Goal: Navigation & Orientation: Find specific page/section

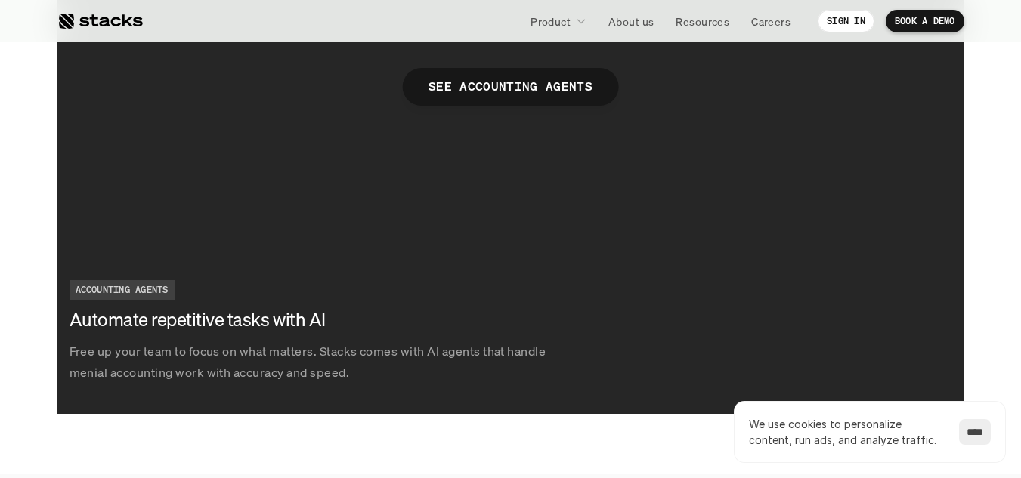
scroll to position [2796, 0]
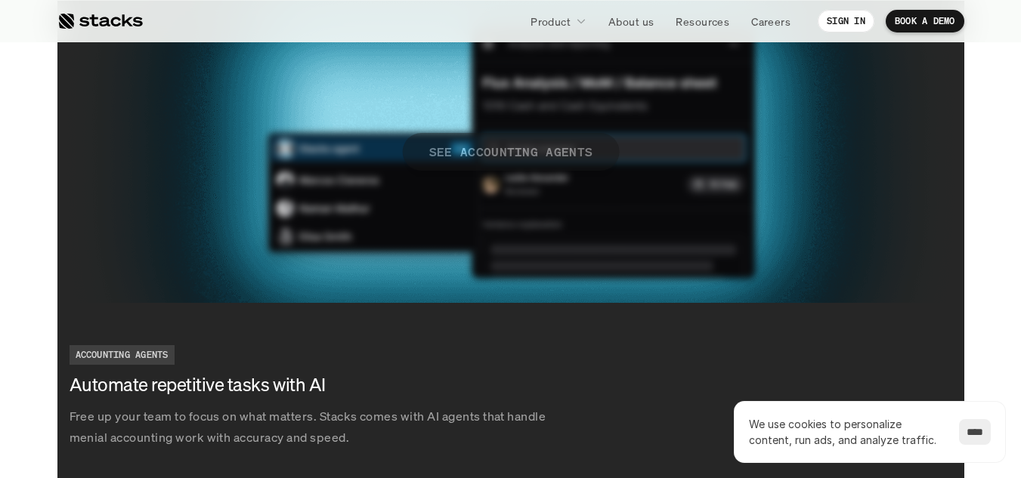
click at [499, 165] on span "SEE ACCOUNTING AGENTS" at bounding box center [510, 152] width 217 height 38
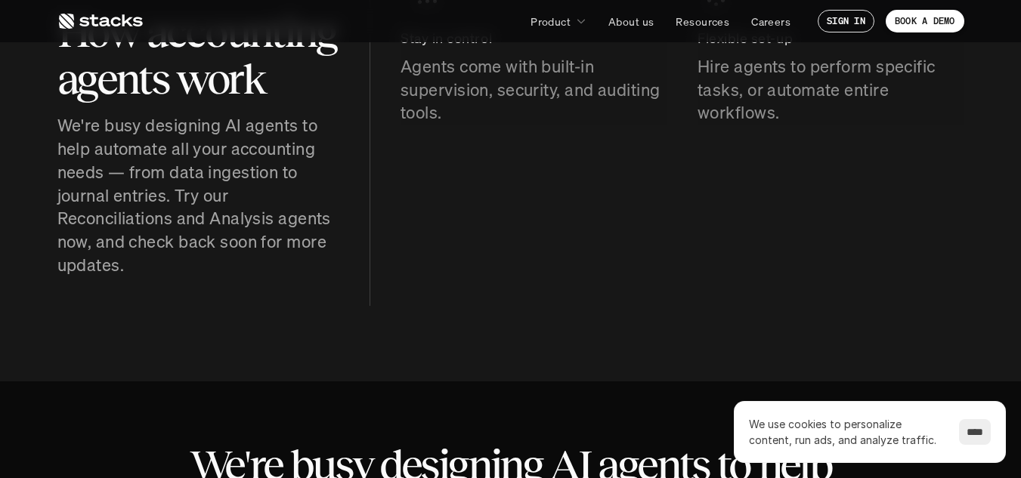
scroll to position [756, 0]
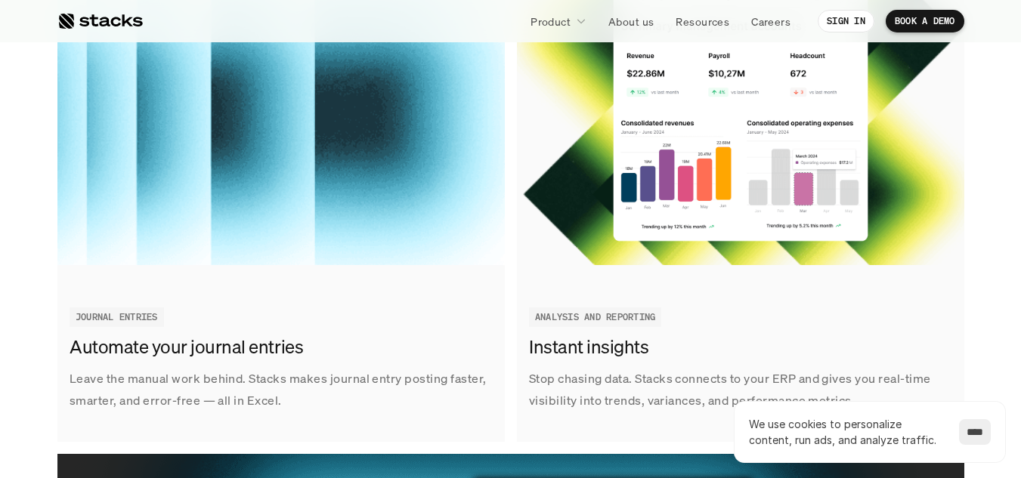
scroll to position [1814, 0]
